Goal: Task Accomplishment & Management: Complete application form

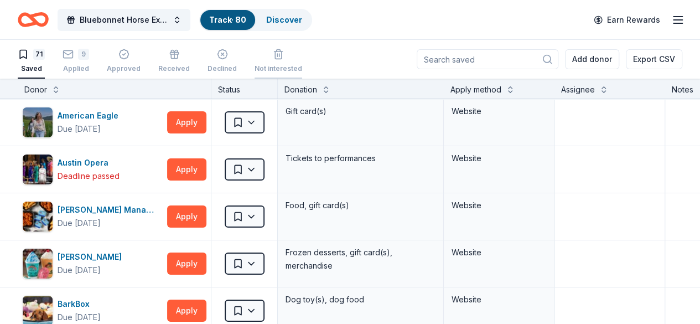
click at [280, 50] on icon "button" at bounding box center [278, 54] width 11 height 11
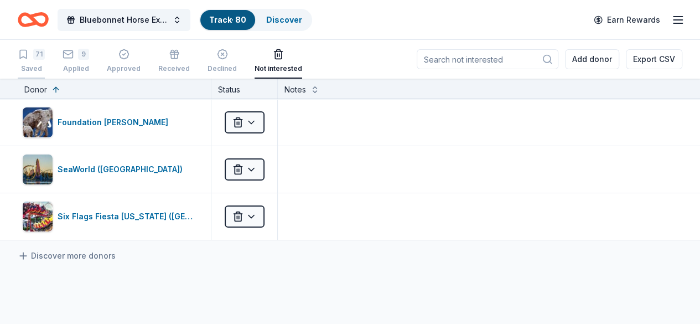
click at [31, 60] on div "71 Saved" at bounding box center [31, 61] width 27 height 24
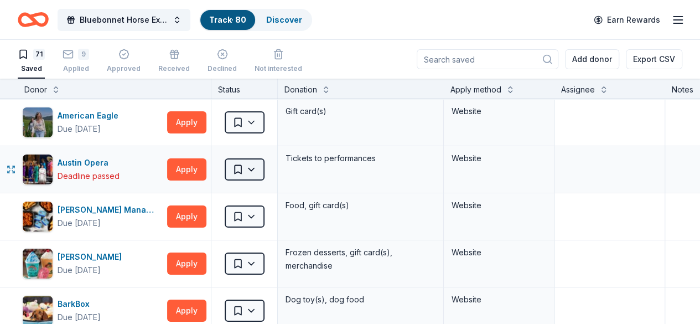
click at [260, 170] on html "Bluebonnet Horse Expo & Training Challenge Track · 80 Discover Earn Rewards 71 …" at bounding box center [350, 162] width 700 height 324
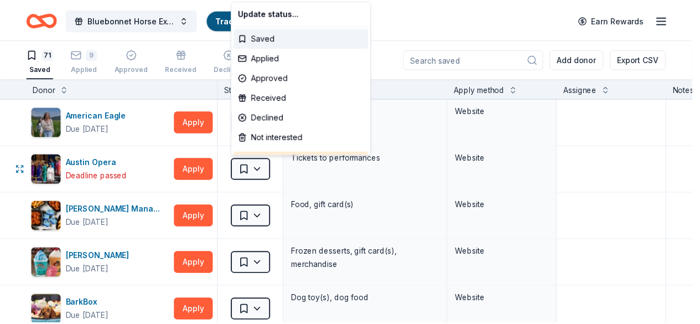
scroll to position [29, 0]
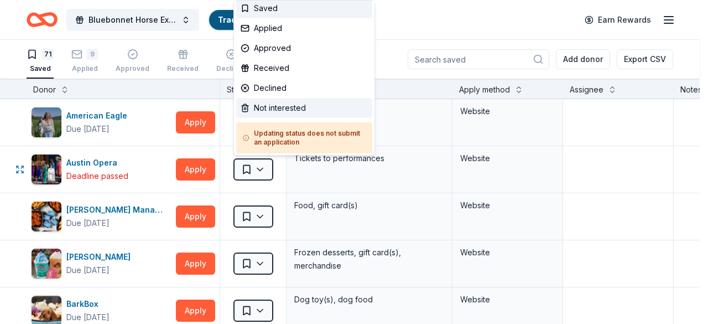
click at [286, 103] on div "Not interested" at bounding box center [304, 108] width 136 height 20
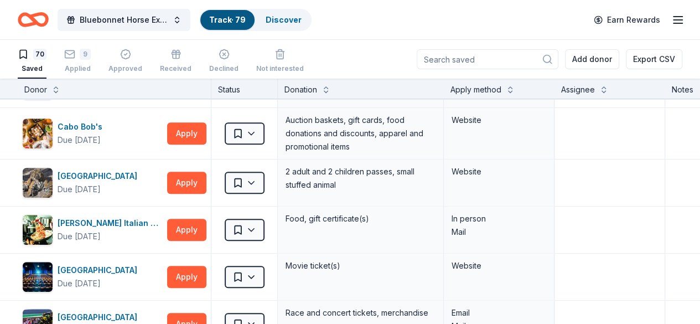
scroll to position [553, 0]
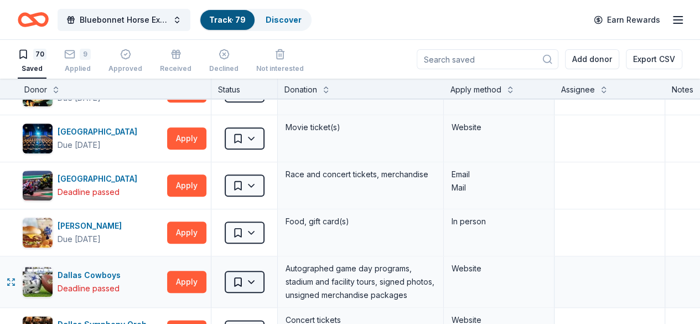
click at [259, 283] on html "Bluebonnet Horse Expo & Training Challenge Track · 79 Discover Earn Rewards 70 …" at bounding box center [350, 162] width 700 height 324
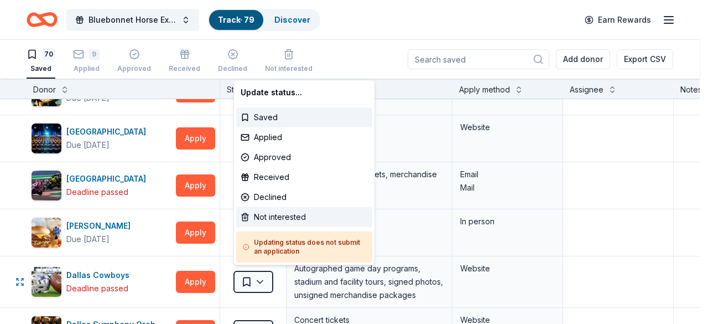
click at [270, 216] on div "Not interested" at bounding box center [304, 217] width 136 height 20
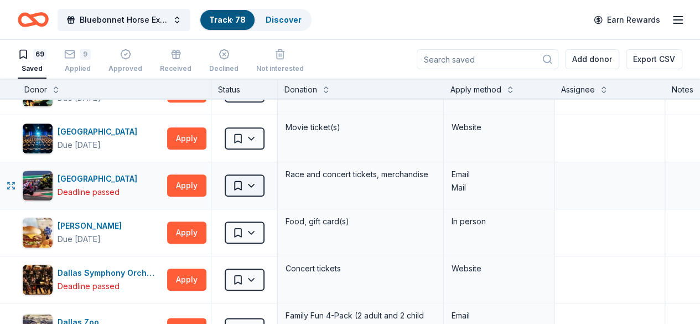
click at [258, 179] on html "Bluebonnet Horse Expo & Training Challenge Track · 78 Discover Earn Rewards 69 …" at bounding box center [350, 162] width 700 height 324
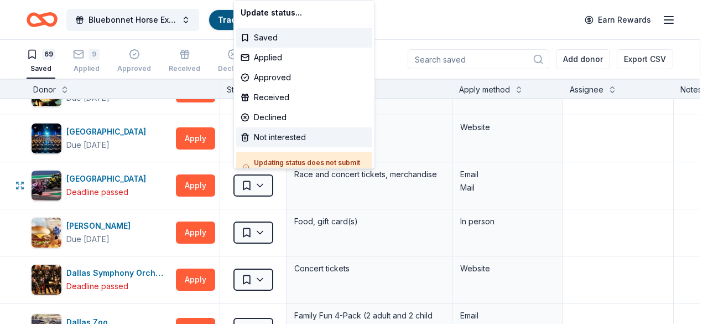
click at [294, 133] on div "Not interested" at bounding box center [304, 137] width 136 height 20
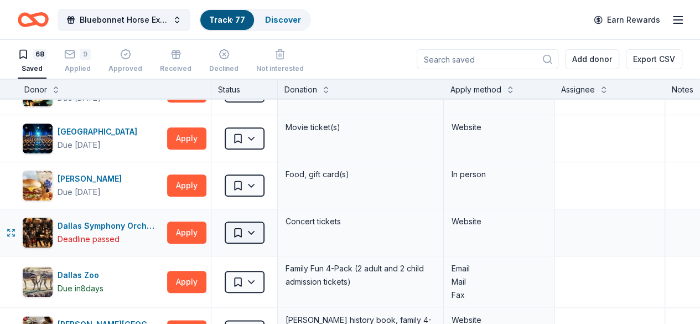
click at [257, 227] on html "Bluebonnet Horse Expo & Training Challenge Track · 77 Discover Earn Rewards 68 …" at bounding box center [350, 162] width 700 height 324
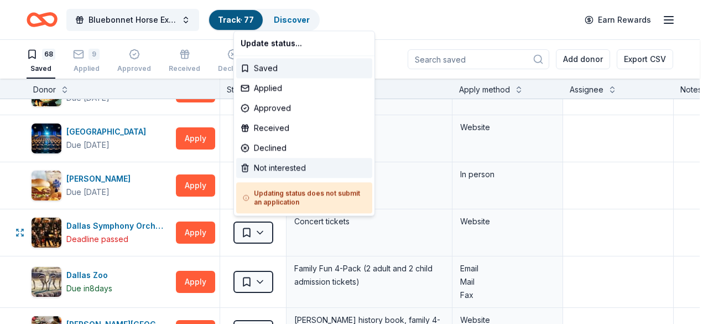
click at [280, 165] on div "Not interested" at bounding box center [304, 168] width 136 height 20
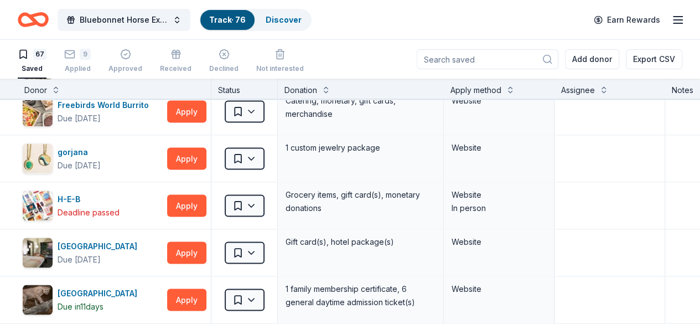
scroll to position [1066, 0]
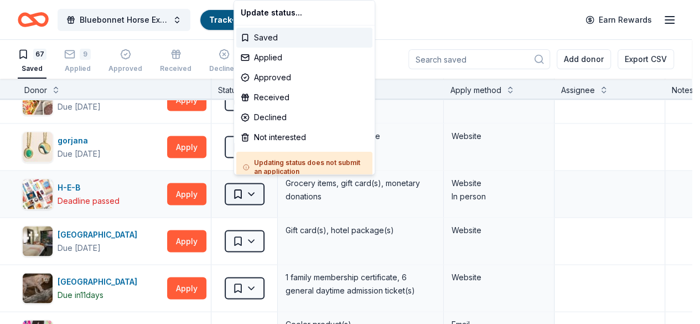
click at [266, 189] on html "Bluebonnet Horse Expo & Training Challenge Track · 76 Discover Earn Rewards 67 …" at bounding box center [350, 162] width 700 height 324
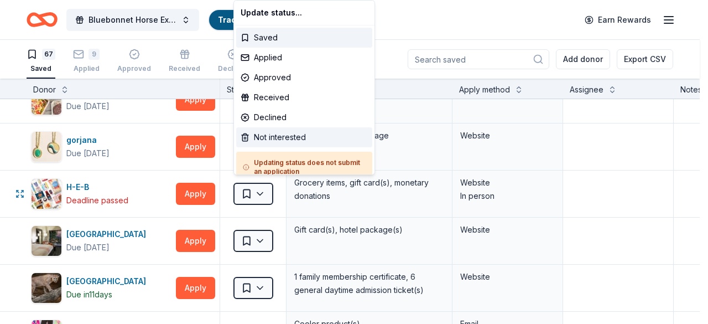
click at [284, 138] on div "Not interested" at bounding box center [304, 137] width 136 height 20
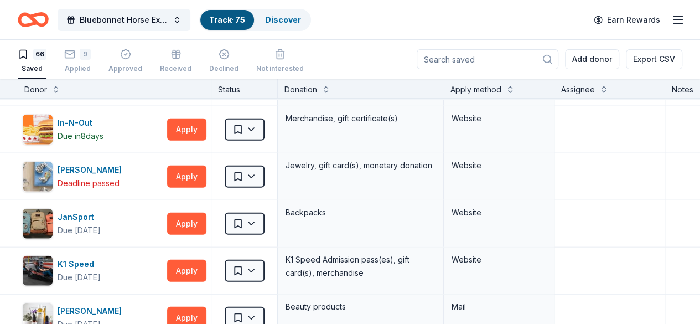
scroll to position [1342, 0]
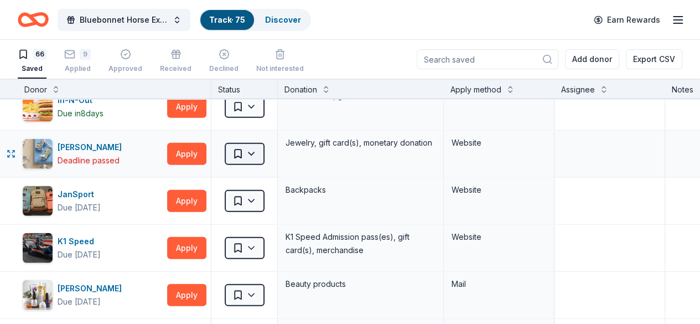
click at [256, 146] on html "Bluebonnet Horse Expo & Training Challenge Track · 75 Discover Earn Rewards 66 …" at bounding box center [350, 162] width 700 height 324
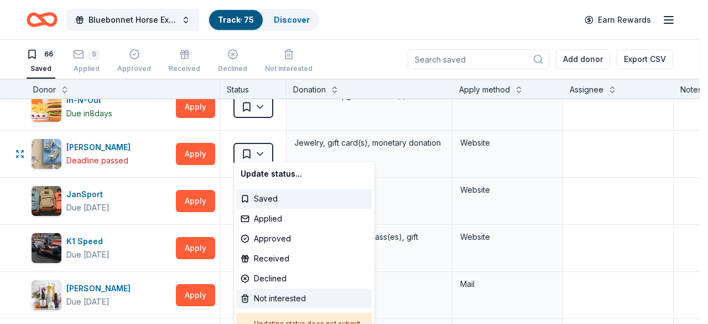
click at [276, 302] on div "Not interested" at bounding box center [304, 298] width 136 height 20
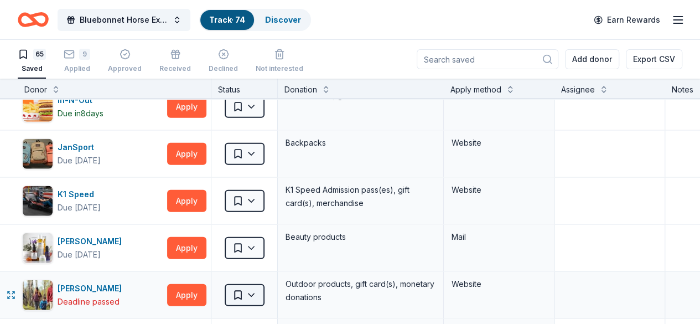
click at [248, 287] on html "Bluebonnet Horse Expo & Training Challenge Track · 74 Discover Earn Rewards 65 …" at bounding box center [350, 162] width 700 height 324
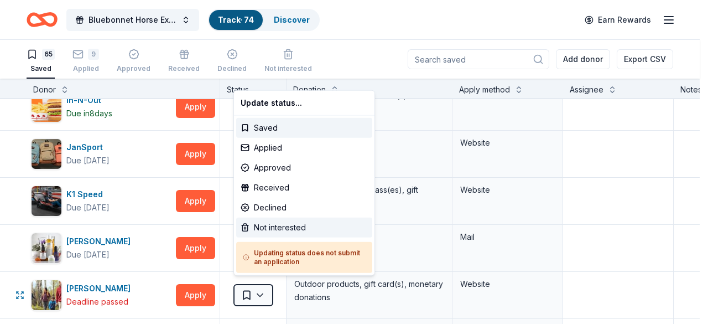
click at [286, 227] on div "Not interested" at bounding box center [304, 228] width 136 height 20
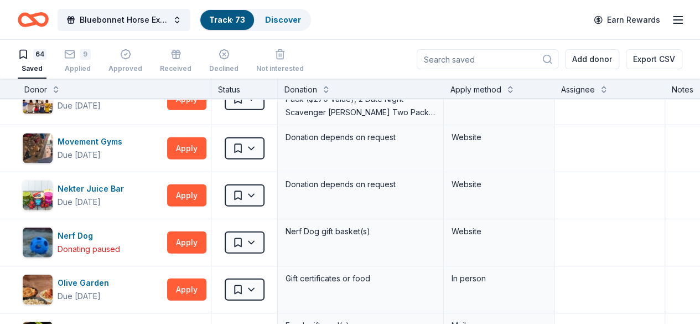
scroll to position [1619, 0]
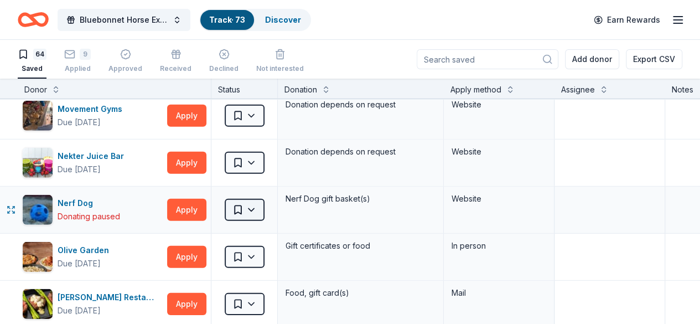
click at [255, 202] on html "Bluebonnet Horse Expo & Training Challenge Track · 73 Discover Earn Rewards 64 …" at bounding box center [350, 162] width 700 height 324
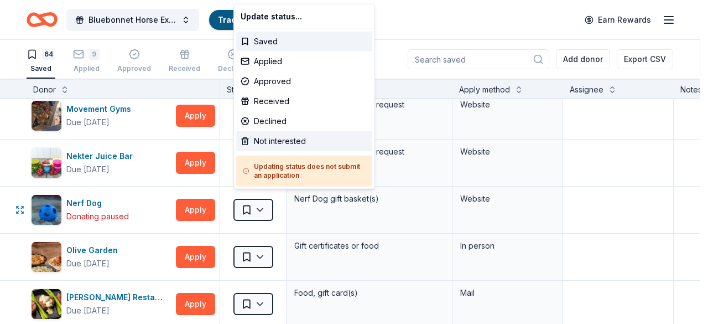
click at [273, 143] on div "Not interested" at bounding box center [304, 141] width 136 height 20
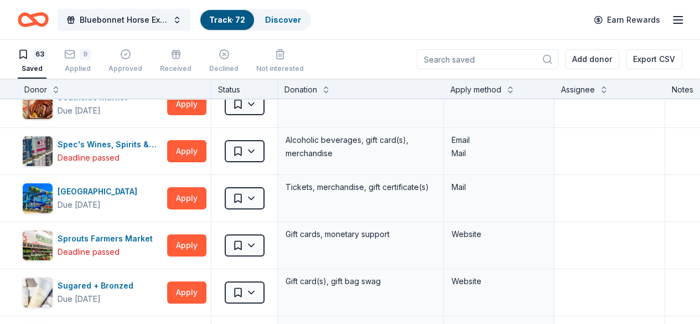
scroll to position [2252, 0]
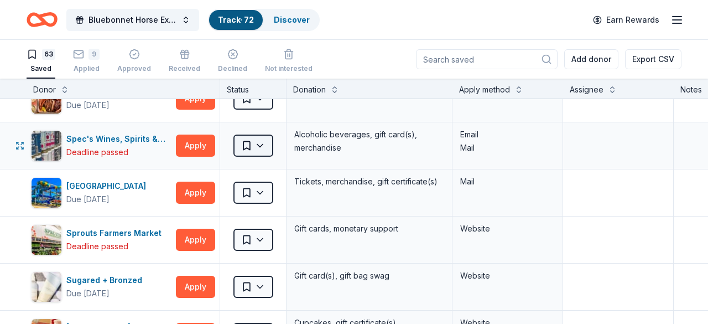
click at [258, 130] on html "Bluebonnet Horse Expo & Training Challenge Track · 72 Discover Earn Rewards 63 …" at bounding box center [354, 162] width 708 height 324
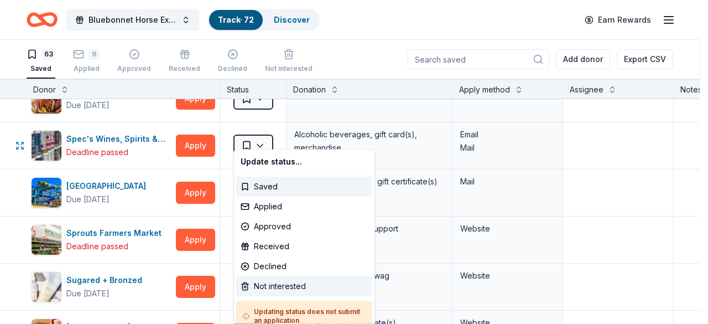
click at [275, 281] on div "Not interested" at bounding box center [304, 286] width 136 height 20
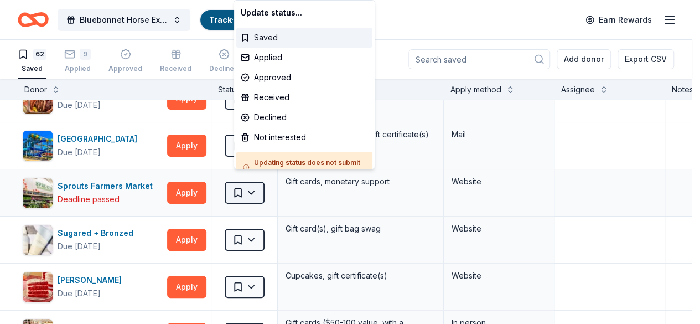
click at [253, 178] on html "Bluebonnet Horse Expo & Training Challenge Track · 71 Discover Earn Rewards 62 …" at bounding box center [350, 162] width 700 height 324
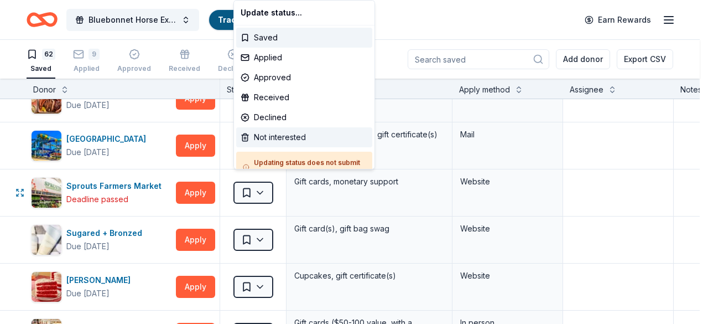
click at [294, 130] on div "Not interested" at bounding box center [304, 137] width 136 height 20
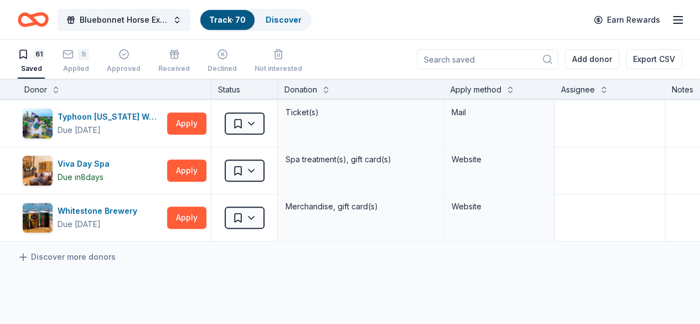
scroll to position [2772, 0]
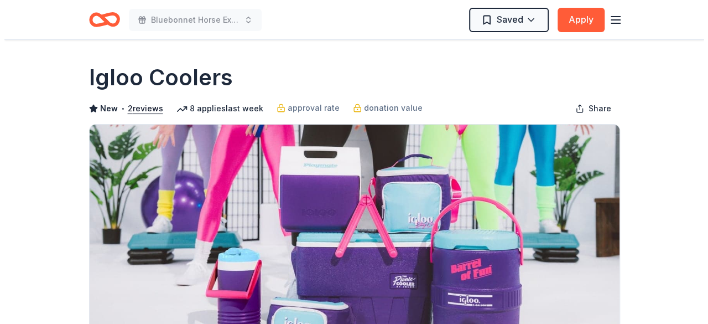
scroll to position [283, 0]
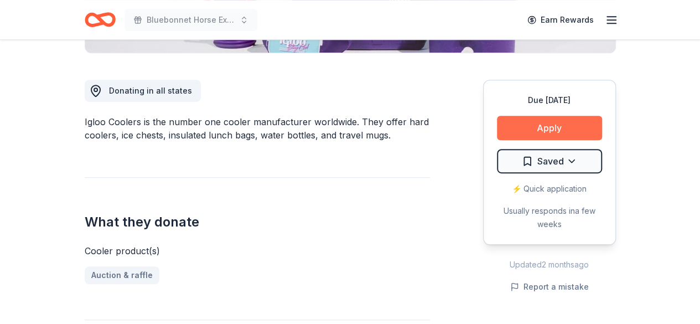
click at [545, 125] on button "Apply" at bounding box center [549, 128] width 105 height 24
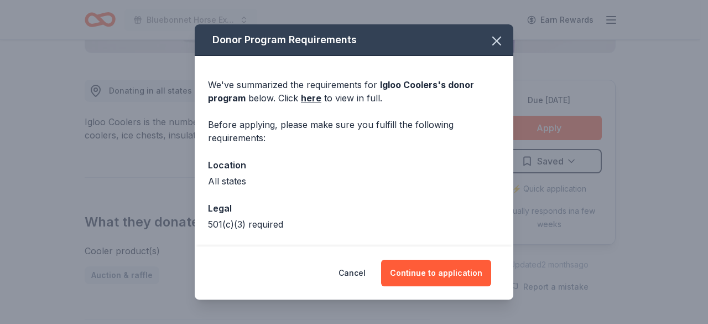
scroll to position [43, 0]
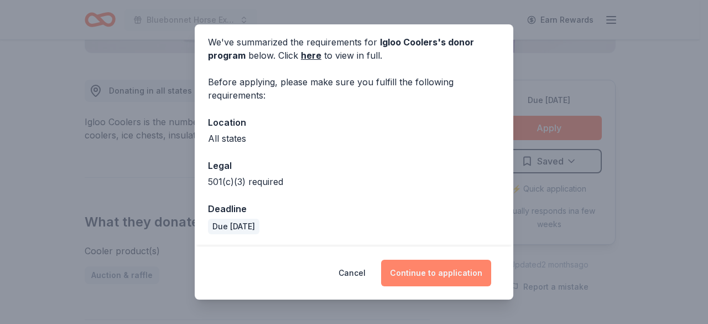
click at [428, 268] on button "Continue to application" at bounding box center [436, 273] width 110 height 27
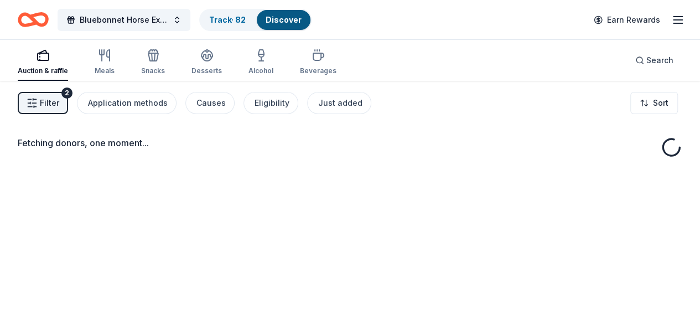
click at [567, 95] on div "Filter 2 Application methods Causes Eligibility Just added Sort" at bounding box center [350, 103] width 700 height 44
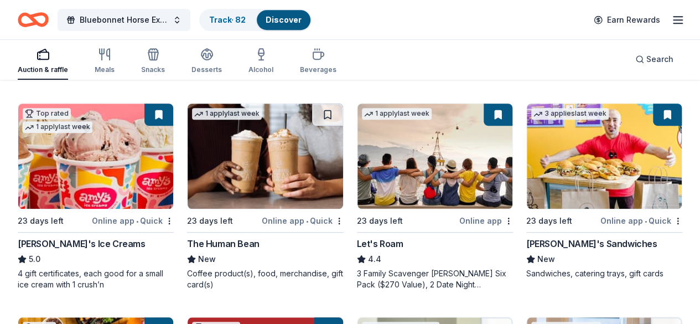
scroll to position [315, 0]
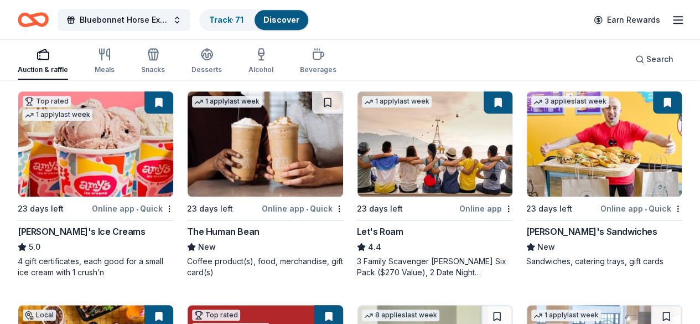
click at [49, 52] on rect "button" at bounding box center [43, 55] width 11 height 7
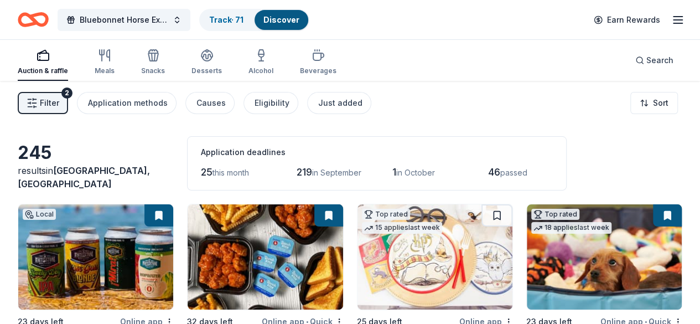
scroll to position [50, 0]
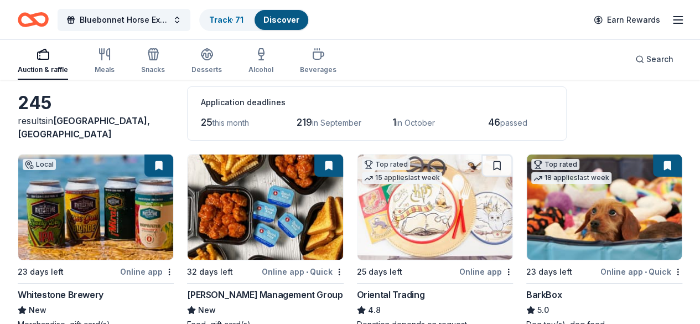
click at [488, 129] on div "46 passed" at bounding box center [520, 122] width 65 height 18
click at [500, 121] on span "passed" at bounding box center [513, 122] width 27 height 9
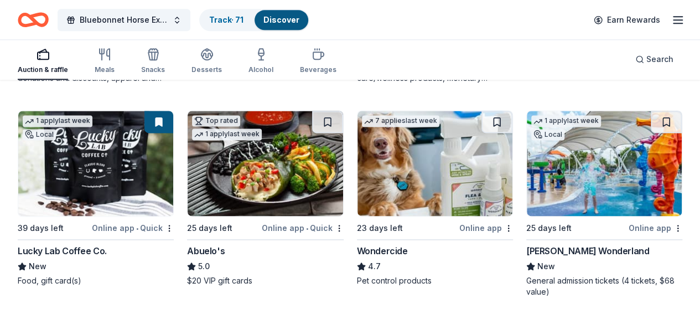
scroll to position [744, 0]
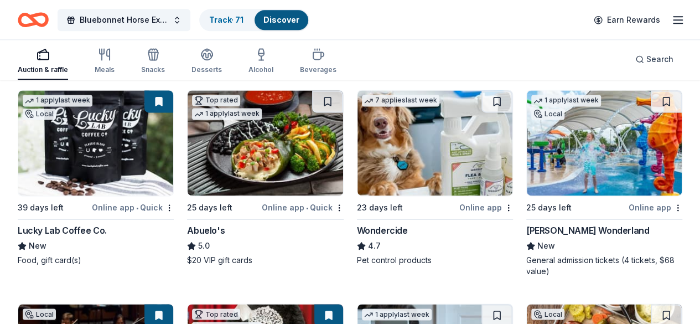
click at [527, 184] on img at bounding box center [604, 142] width 155 height 105
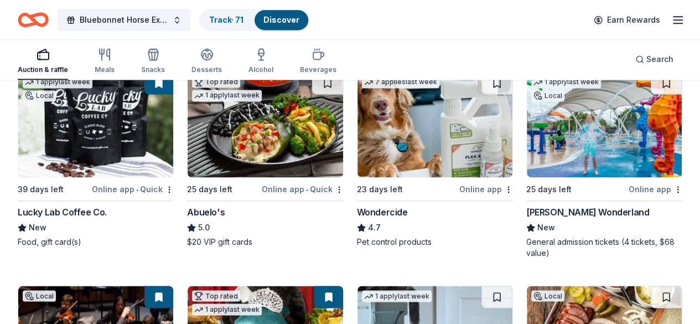
scroll to position [781, 0]
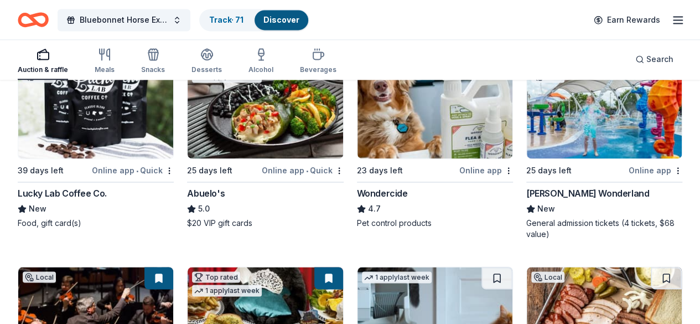
click at [491, 267] on img at bounding box center [435, 319] width 155 height 105
click at [662, 267] on button at bounding box center [666, 278] width 31 height 22
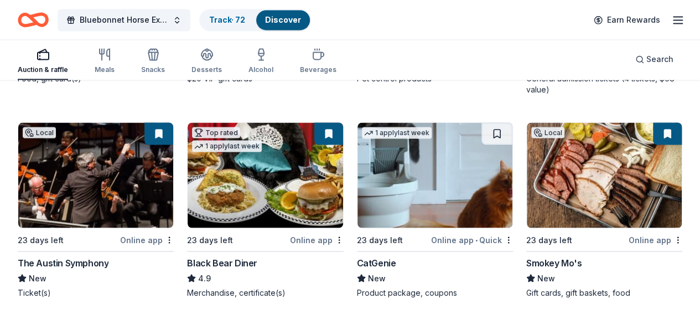
scroll to position [943, 0]
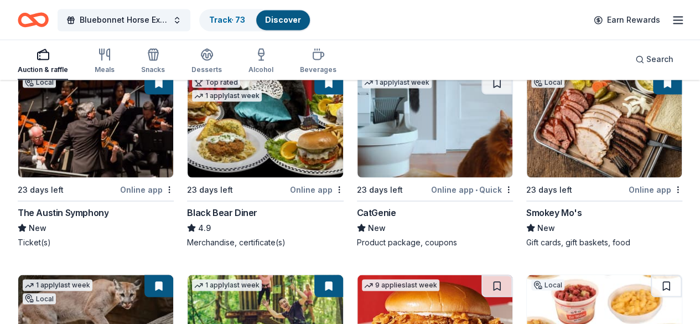
scroll to position [974, 0]
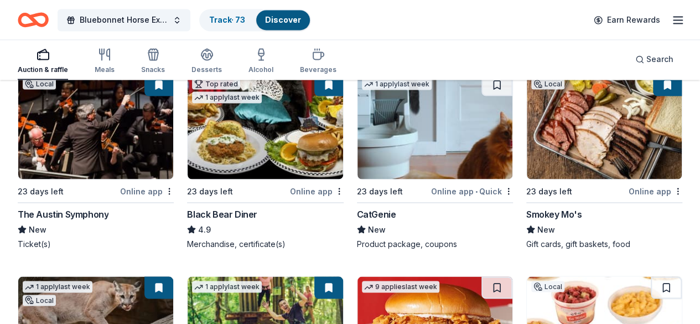
click at [358, 276] on img at bounding box center [435, 328] width 155 height 105
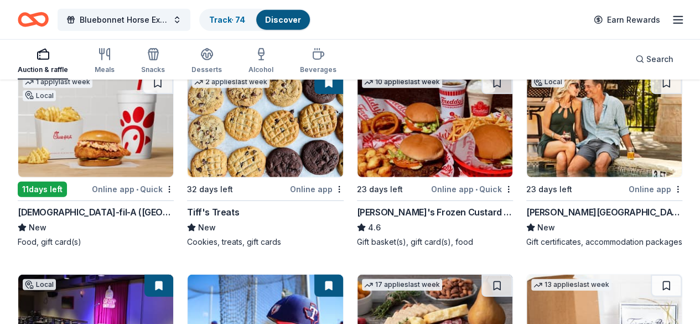
scroll to position [1399, 0]
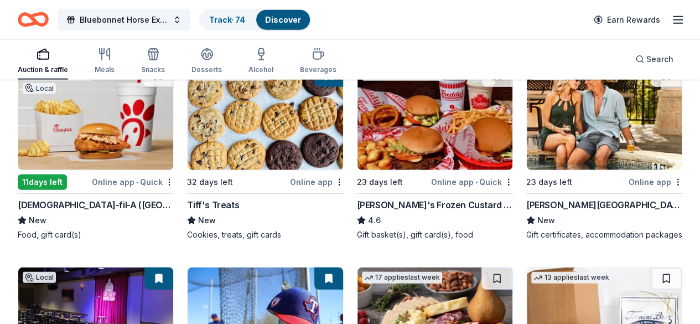
click at [527, 267] on img at bounding box center [604, 319] width 155 height 105
click at [481, 267] on button at bounding box center [496, 278] width 31 height 22
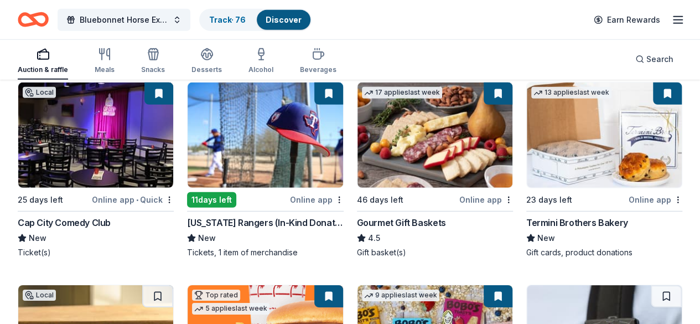
scroll to position [1589, 0]
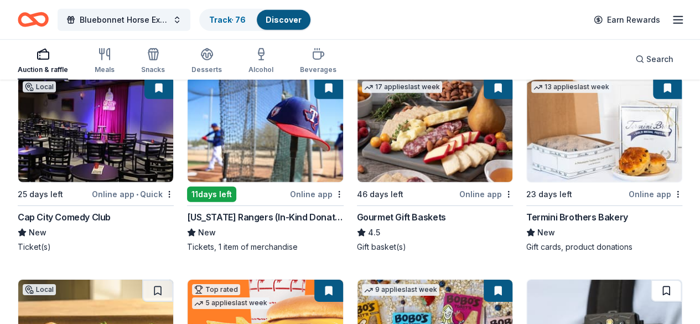
click at [651, 279] on button at bounding box center [666, 290] width 31 height 22
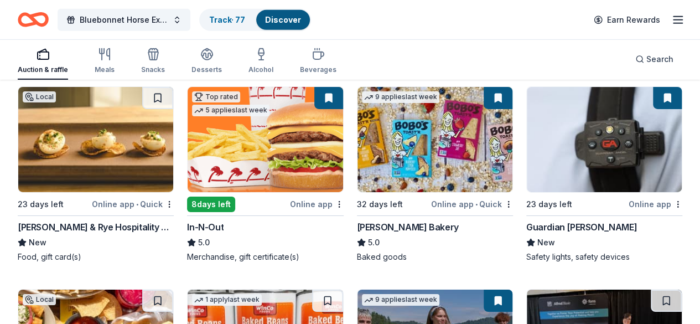
scroll to position [1784, 0]
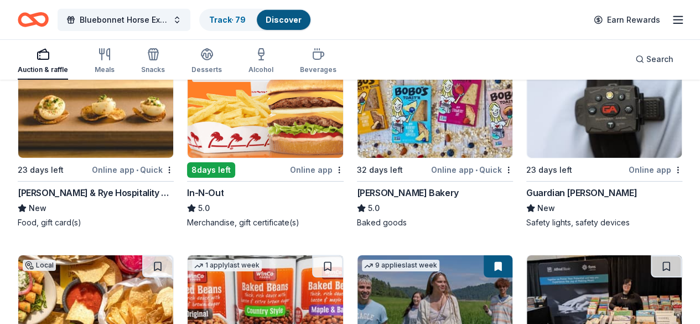
scroll to position [1808, 0]
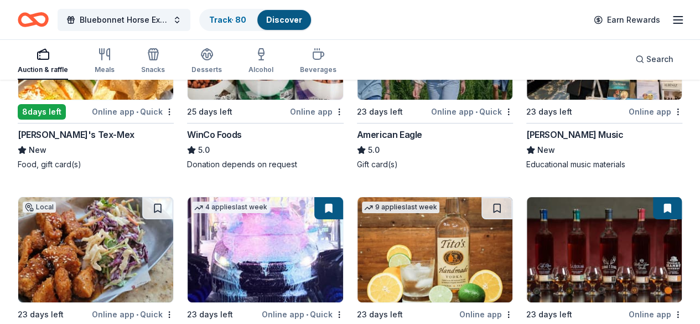
scroll to position [2019, 0]
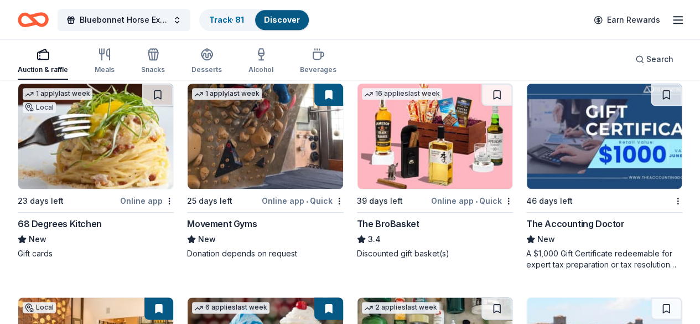
scroll to position [2627, 0]
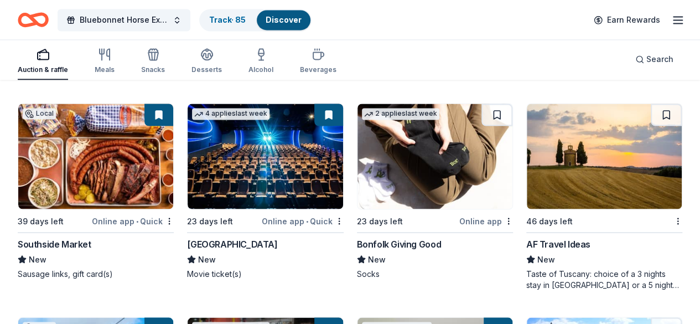
scroll to position [3061, 0]
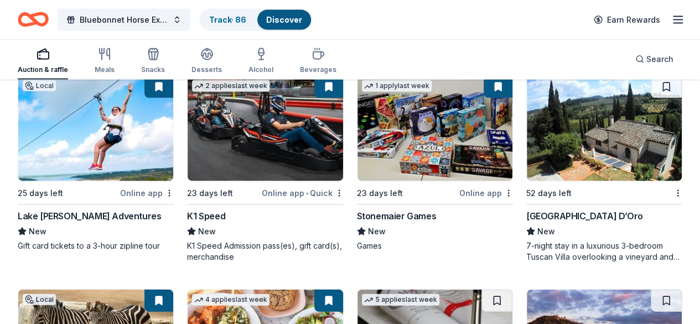
scroll to position [3274, 0]
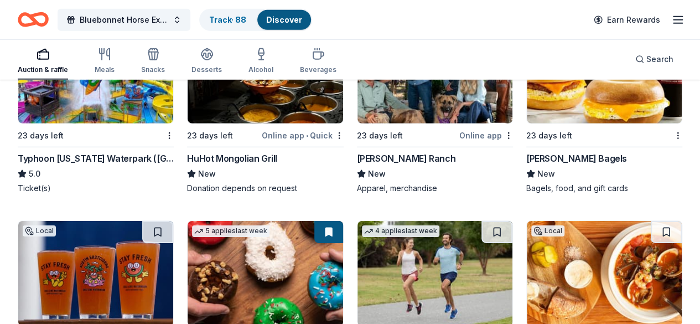
scroll to position [3708, 0]
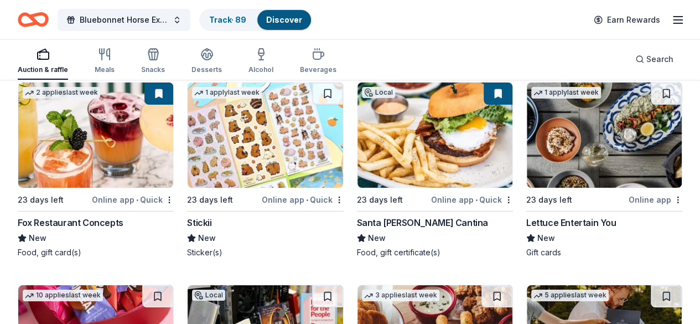
scroll to position [4120, 0]
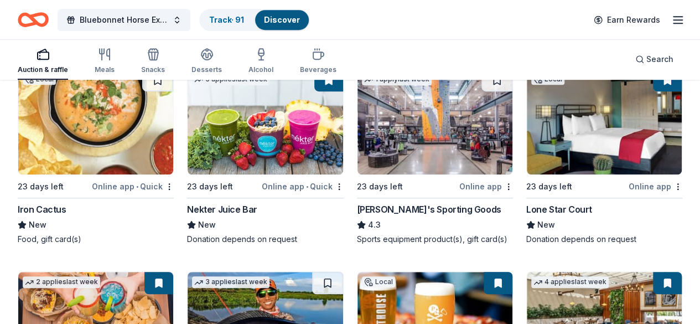
scroll to position [4558, 0]
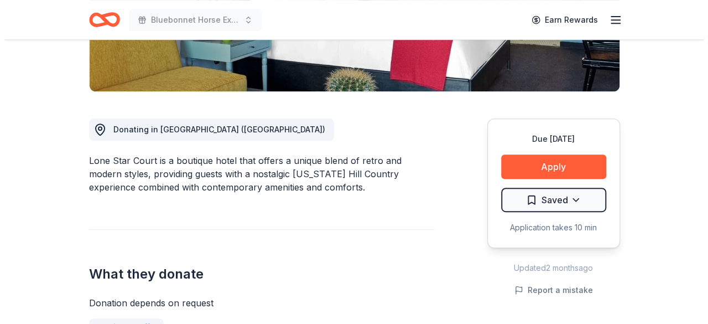
scroll to position [250, 0]
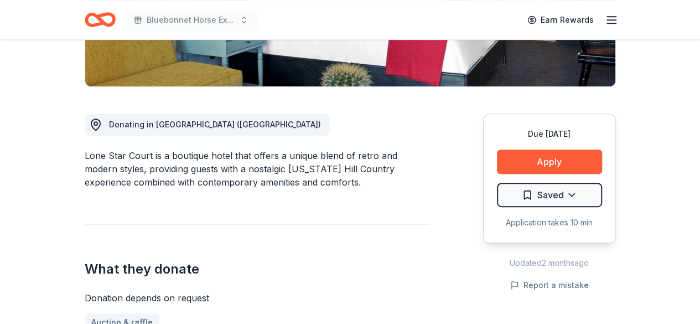
drag, startPoint x: 151, startPoint y: 150, endPoint x: 87, endPoint y: 153, distance: 63.7
click at [87, 153] on div "Lone Star Court is a boutique hotel that offers a unique blend of retro and mod…" at bounding box center [257, 169] width 345 height 40
click at [553, 165] on button "Apply" at bounding box center [549, 161] width 105 height 24
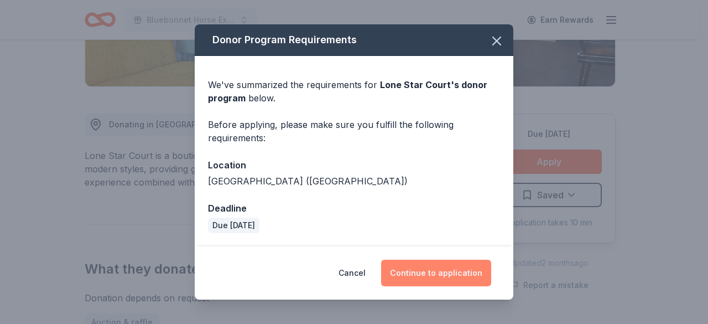
click at [427, 273] on button "Continue to application" at bounding box center [436, 273] width 110 height 27
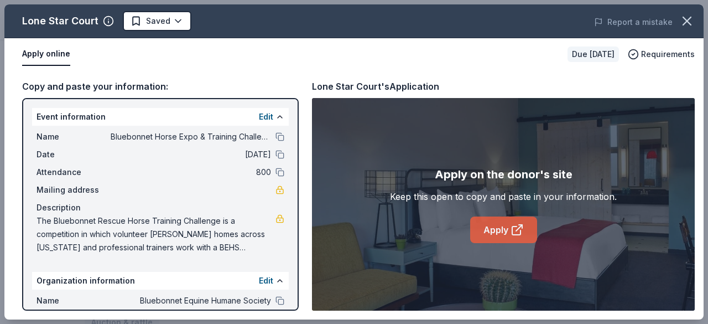
click at [497, 221] on link "Apply" at bounding box center [503, 229] width 67 height 27
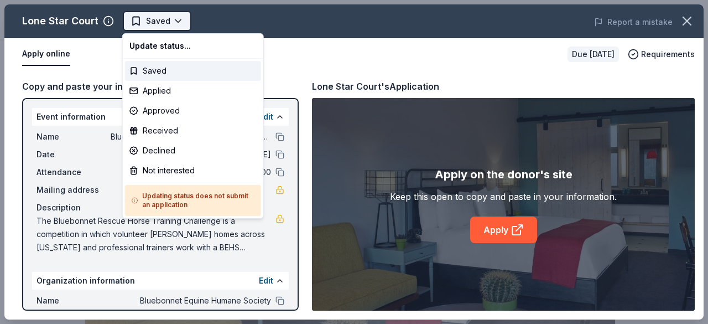
scroll to position [0, 0]
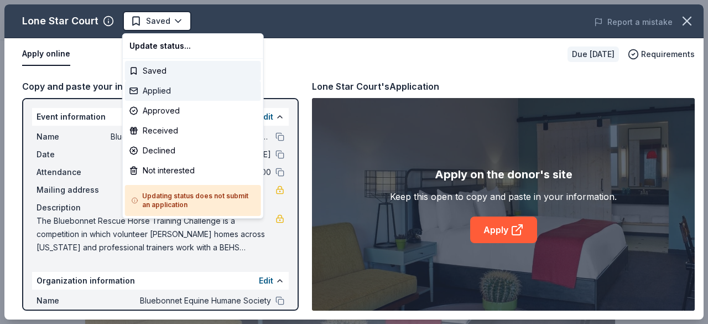
click at [178, 89] on div "Applied" at bounding box center [193, 91] width 136 height 20
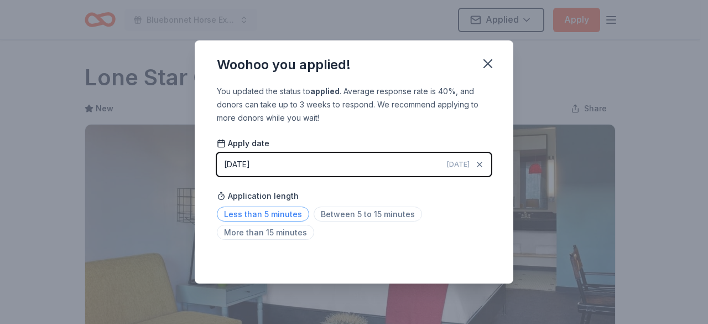
click at [284, 213] on span "Less than 5 minutes" at bounding box center [263, 213] width 92 height 15
click at [355, 213] on span "Between 5 to 15 minutes" at bounding box center [368, 213] width 108 height 15
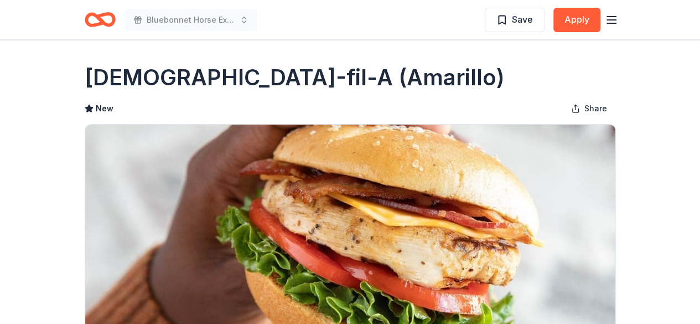
scroll to position [323, 0]
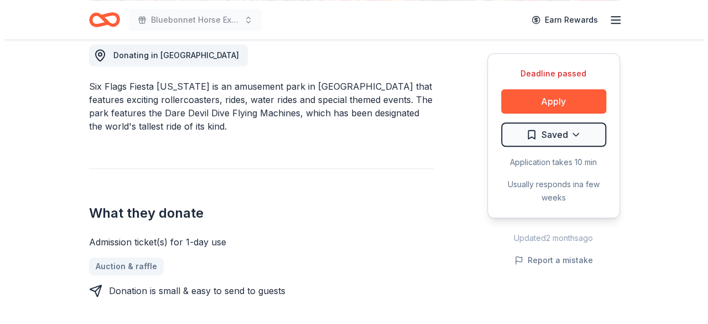
scroll to position [350, 0]
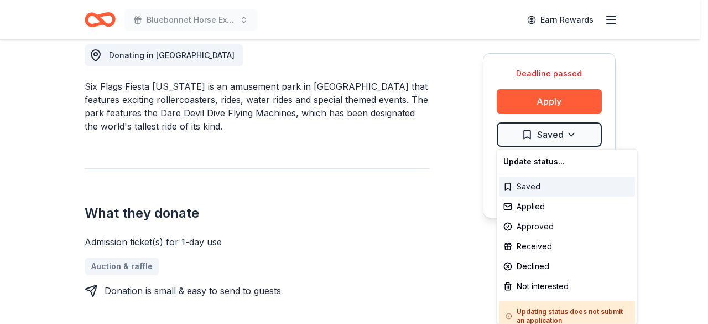
click at [528, 188] on div "Saved" at bounding box center [567, 187] width 136 height 20
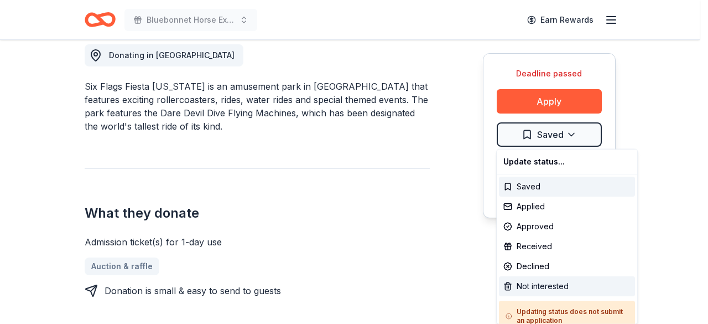
click at [556, 287] on div "Not interested" at bounding box center [567, 286] width 136 height 20
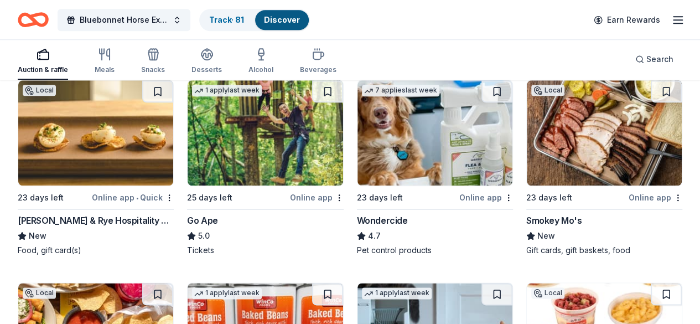
scroll to position [552, 0]
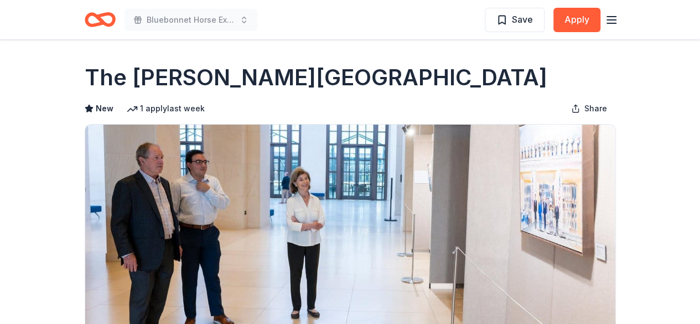
drag, startPoint x: 277, startPoint y: 76, endPoint x: 23, endPoint y: 95, distance: 254.8
drag, startPoint x: 81, startPoint y: 82, endPoint x: 235, endPoint y: 82, distance: 153.9
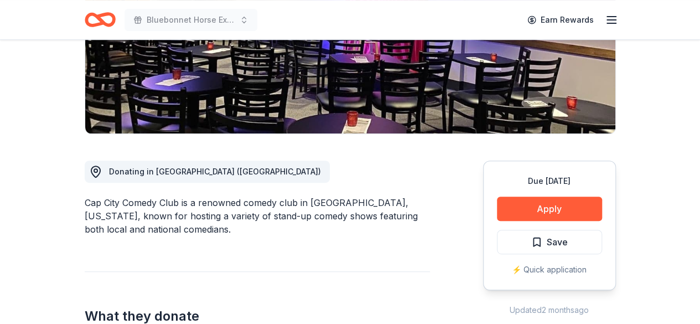
scroll to position [217, 0]
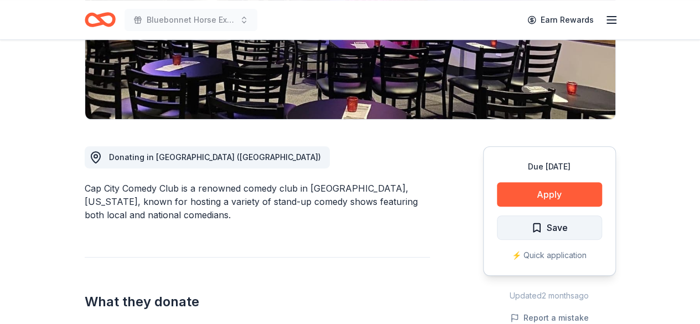
click at [552, 222] on span "Save" at bounding box center [557, 227] width 21 height 14
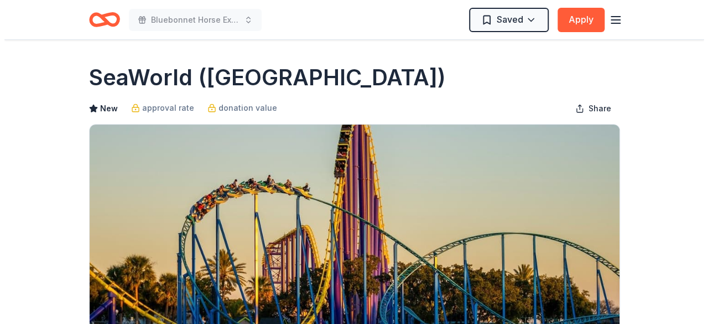
scroll to position [267, 0]
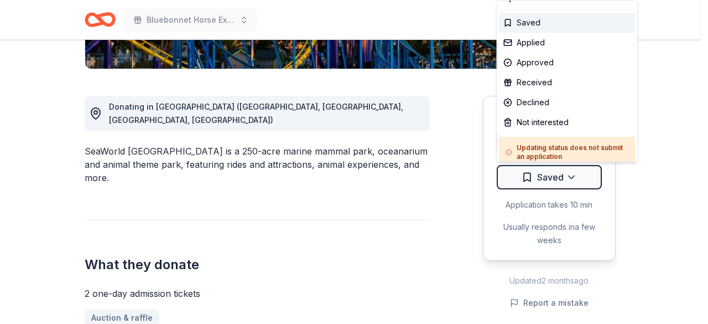
scroll to position [23, 0]
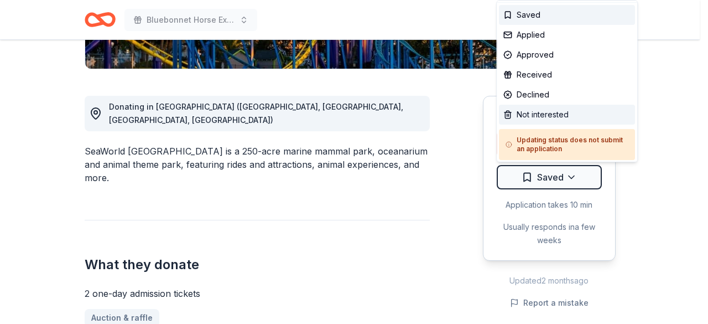
click at [558, 108] on div "Not interested" at bounding box center [567, 115] width 136 height 20
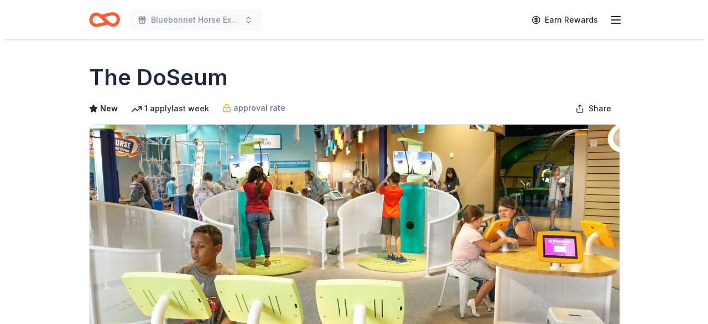
scroll to position [336, 0]
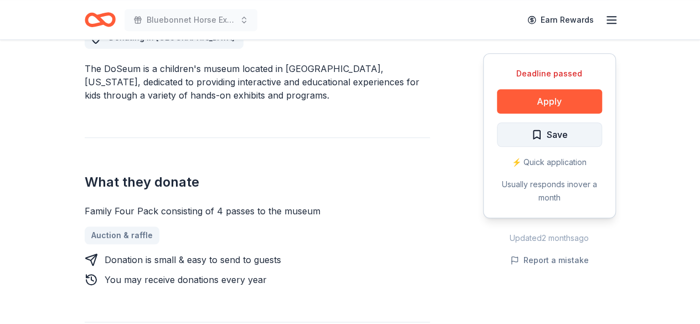
click at [544, 137] on span "Save" at bounding box center [549, 134] width 37 height 14
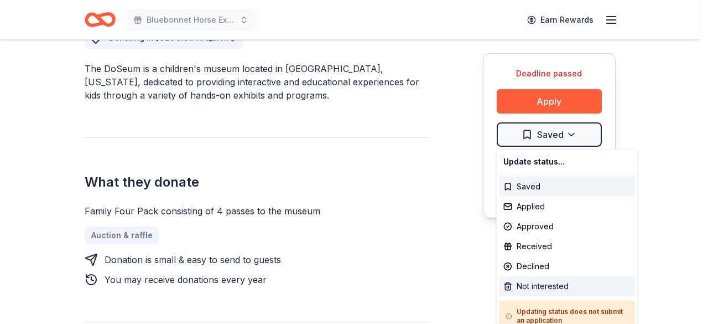
click at [542, 283] on div "Not interested" at bounding box center [567, 286] width 136 height 20
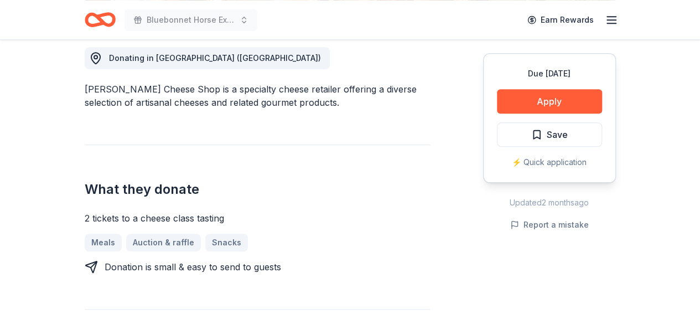
scroll to position [314, 0]
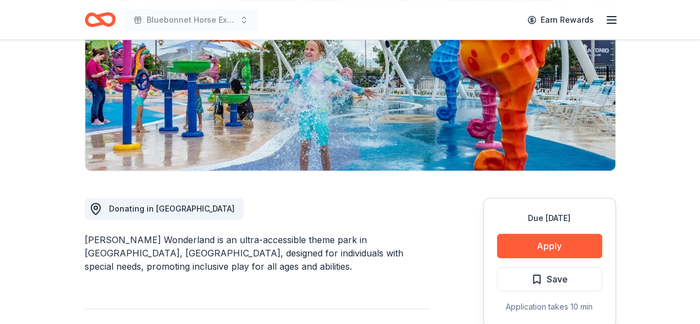
scroll to position [256, 0]
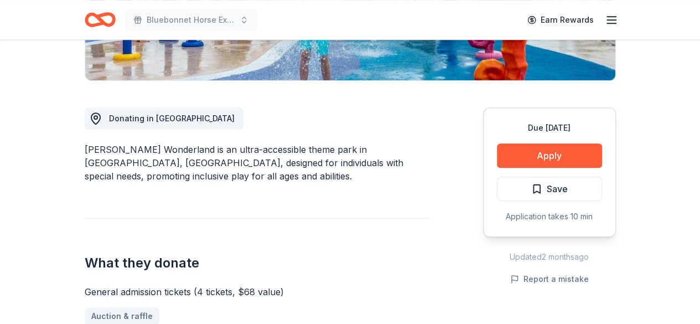
drag, startPoint x: 178, startPoint y: 146, endPoint x: 89, endPoint y: 148, distance: 89.1
click at [89, 148] on div "Morgan's Wonderland is an ultra-accessible theme park in San Antonio, TX, desig…" at bounding box center [257, 163] width 345 height 40
drag, startPoint x: 89, startPoint y: 148, endPoint x: 154, endPoint y: 152, distance: 65.4
click at [154, 152] on div "Morgan's Wonderland is an ultra-accessible theme park in San Antonio, TX, desig…" at bounding box center [257, 163] width 345 height 40
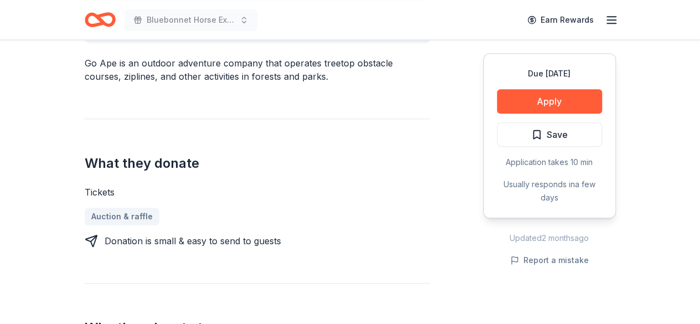
scroll to position [456, 0]
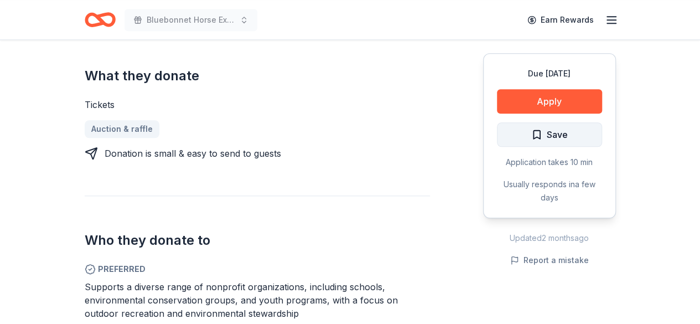
click at [556, 122] on button "Save" at bounding box center [549, 134] width 105 height 24
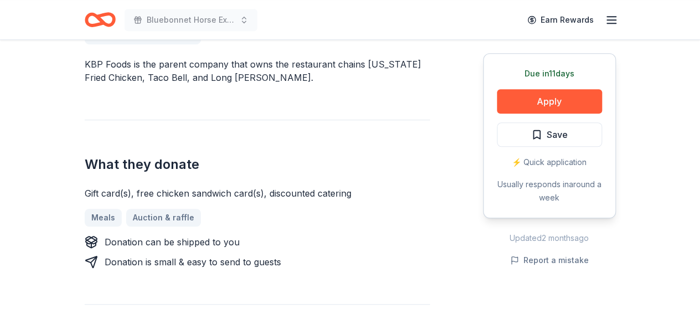
scroll to position [343, 0]
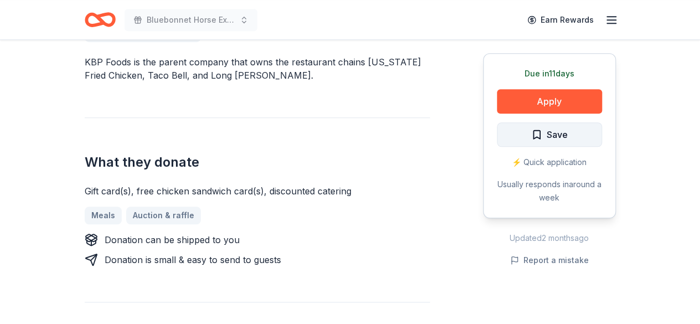
click at [550, 137] on span "Save" at bounding box center [557, 134] width 21 height 14
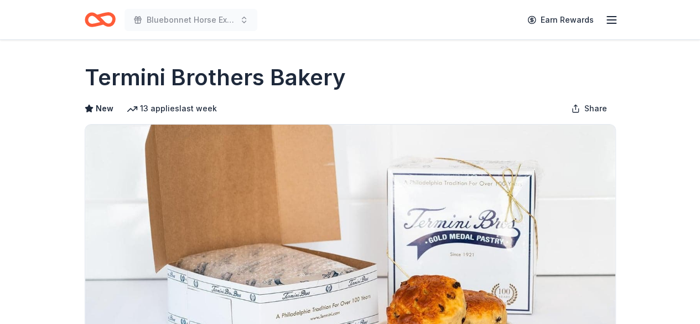
scroll to position [283, 0]
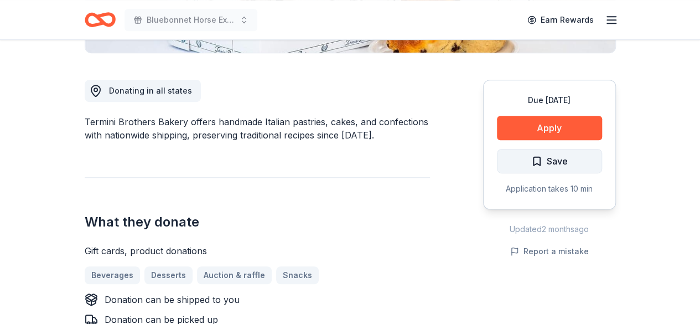
click at [547, 158] on span "Save" at bounding box center [557, 161] width 21 height 14
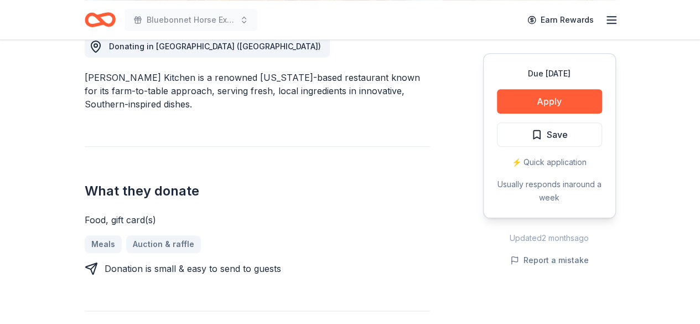
scroll to position [350, 0]
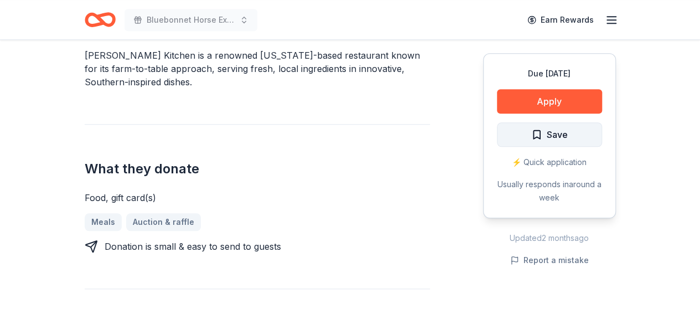
click at [527, 139] on button "Save" at bounding box center [549, 134] width 105 height 24
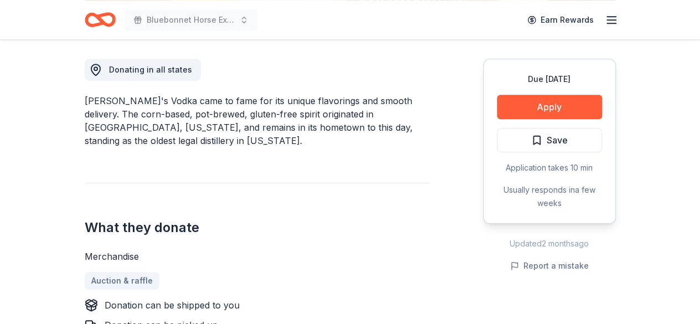
scroll to position [305, 0]
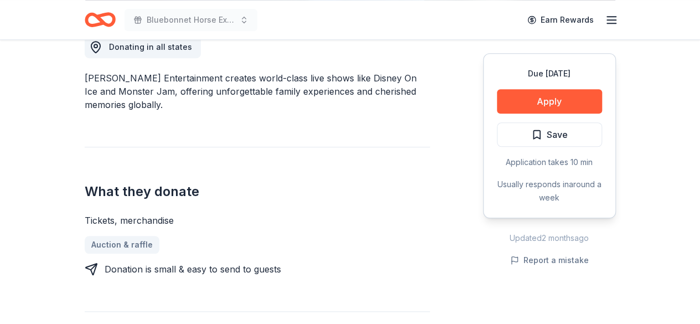
scroll to position [328, 0]
click at [540, 136] on span "Save" at bounding box center [549, 134] width 37 height 14
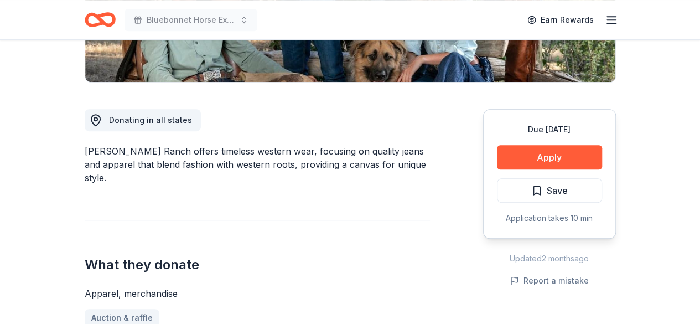
scroll to position [283, 0]
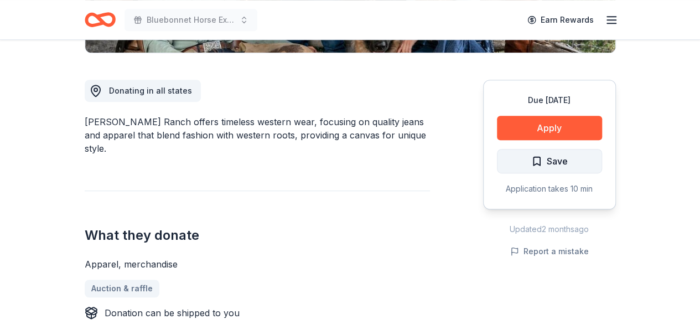
click at [532, 168] on button "Save" at bounding box center [549, 161] width 105 height 24
